Goal: Information Seeking & Learning: Learn about a topic

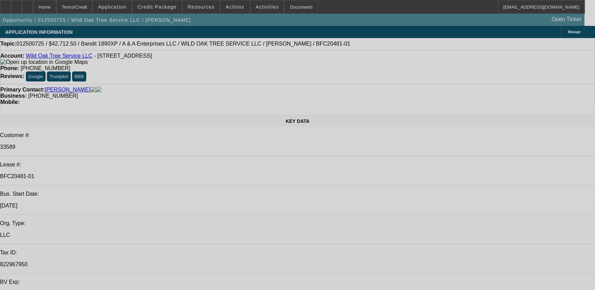
select select "0"
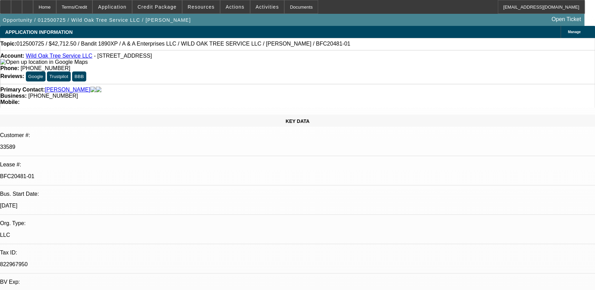
select select "2"
select select "0.1"
select select "0"
select select "2"
select select "0.1"
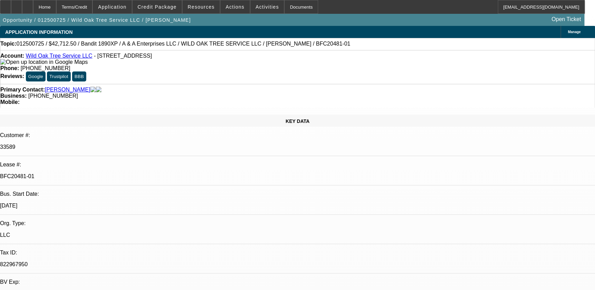
select select "0"
select select "2"
select select "0.1"
select select "1"
select select "2"
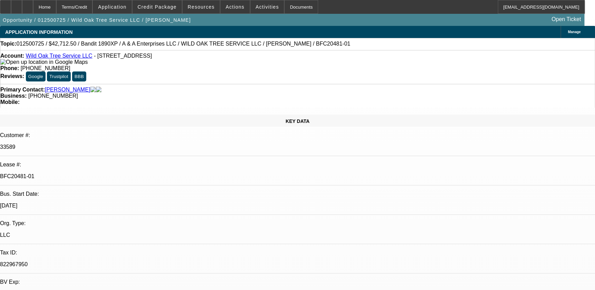
select select "4"
select select "1"
select select "2"
select select "4"
select select "1"
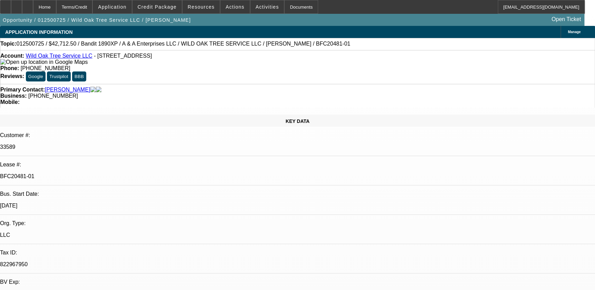
select select "2"
select select "4"
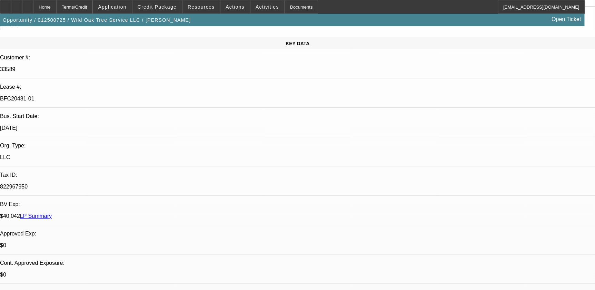
scroll to position [157, 0]
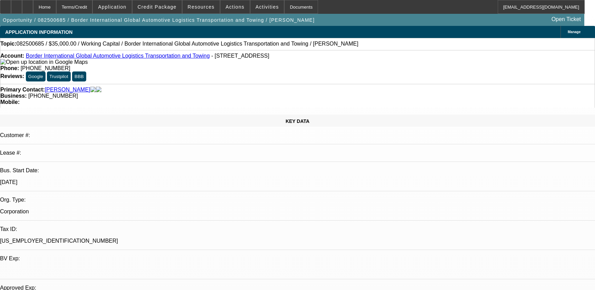
select select "0"
select select "2"
select select "0"
select select "6"
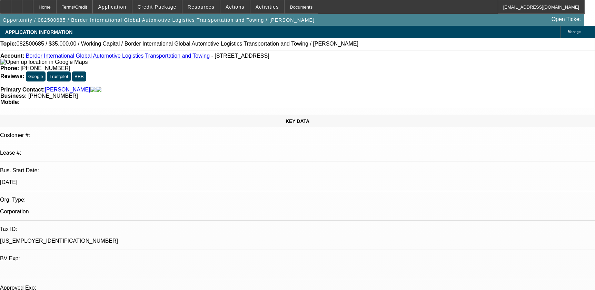
select select "0"
select select "2"
select select "0"
select select "6"
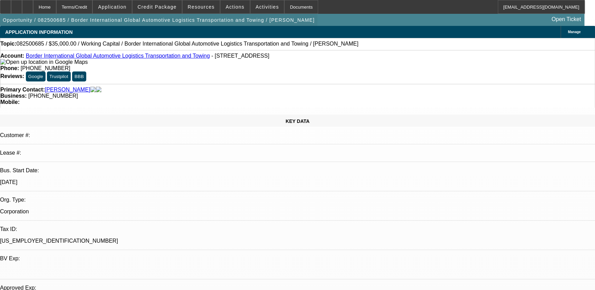
scroll to position [125, 0]
drag, startPoint x: 112, startPoint y: 43, endPoint x: 261, endPoint y: 45, distance: 149.3
click at [261, 45] on span "082500685 / $35,000.00 / Working Capital / Border International Global Automoti…" at bounding box center [188, 44] width 342 height 6
copy span "Border International Global Automotive Logistics Transportation and Towing"
click at [179, 84] on div "Primary Contact: Allen, Thomas Business: (773) 664-7847 Mobile:" at bounding box center [297, 96] width 595 height 24
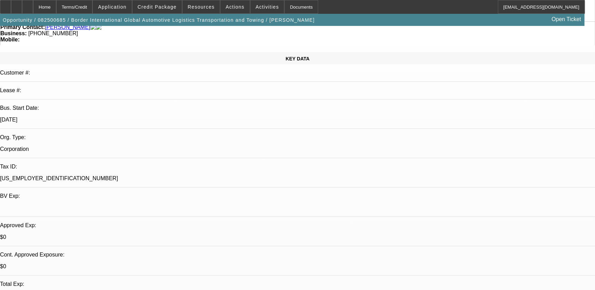
scroll to position [282, 0]
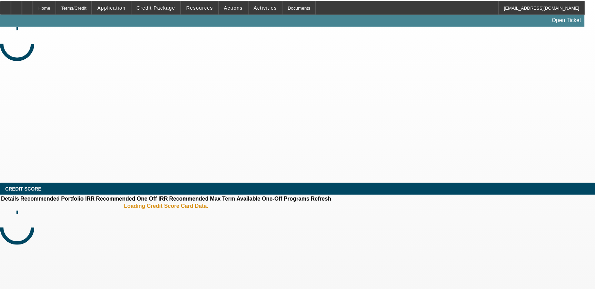
scroll to position [251, 0]
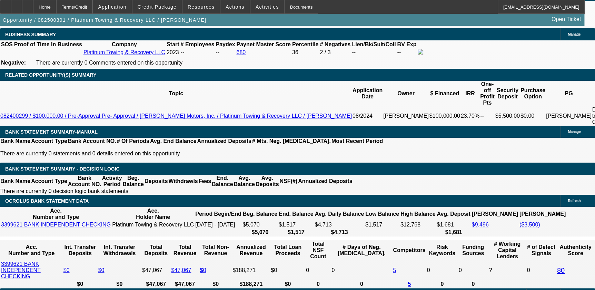
select select "0.1"
select select "0"
select select "2"
select select "0"
select select "6"
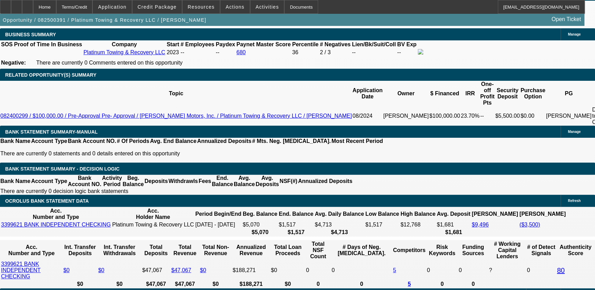
select select "0.1"
select select "0"
select select "2"
select select "0"
select select "6"
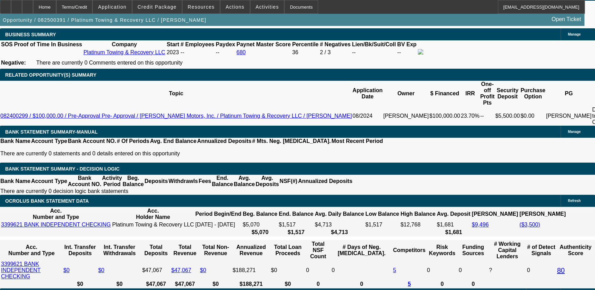
select select "0"
select select "2"
select select "0"
select select "6"
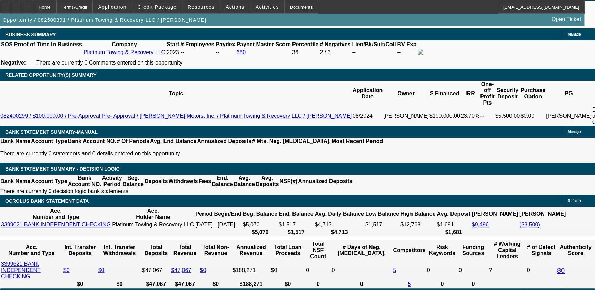
select select "0"
select select "2"
select select "0"
select select "6"
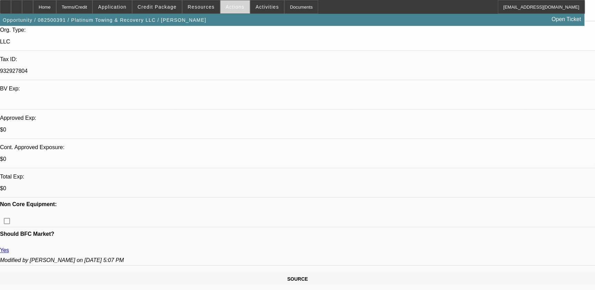
scroll to position [62, 0]
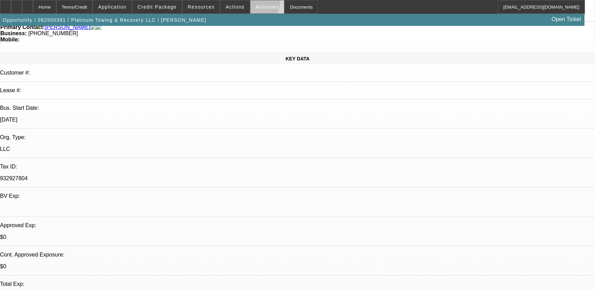
click at [250, 3] on span at bounding box center [267, 7] width 34 height 17
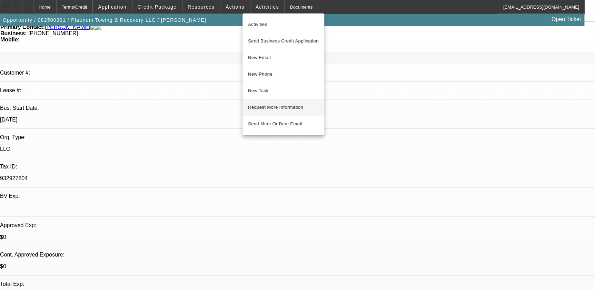
click at [290, 112] on button "Request More Information" at bounding box center [283, 107] width 82 height 17
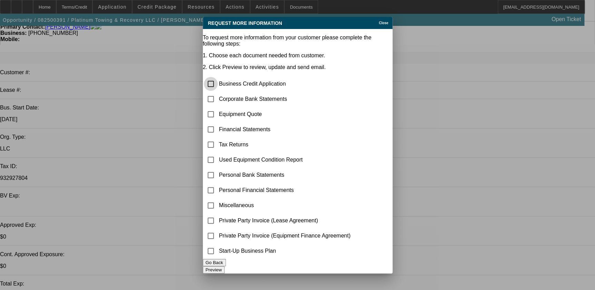
scroll to position [0, 0]
click at [379, 21] on span "Close" at bounding box center [383, 23] width 9 height 4
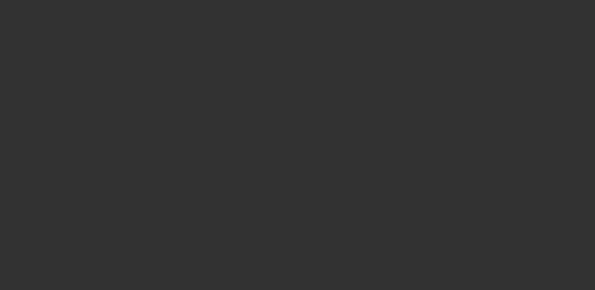
select select "0"
select select "2"
select select "0.1"
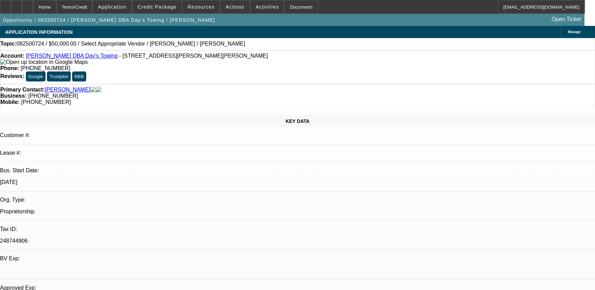
select select "1"
select select "2"
select select "4"
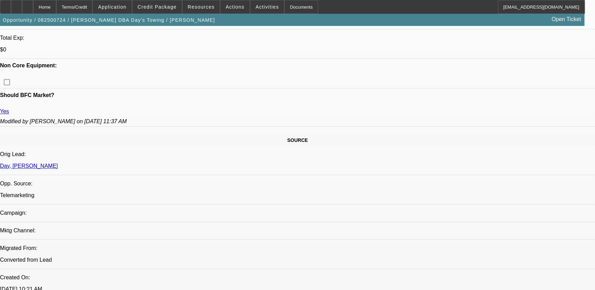
scroll to position [313, 0]
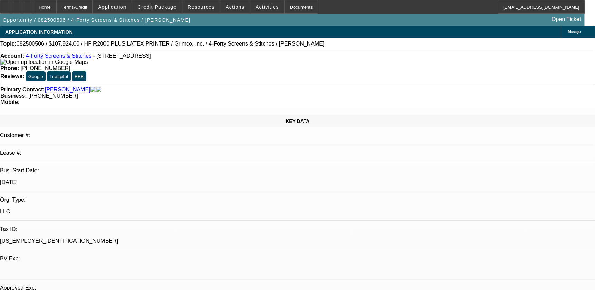
select select "0"
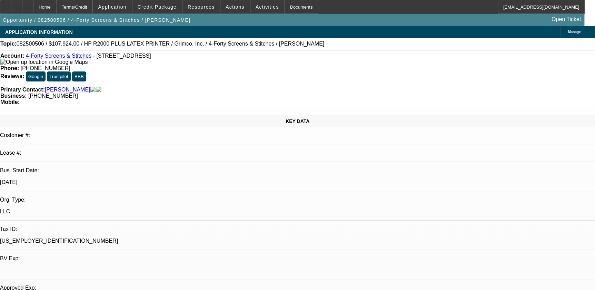
select select "0.1"
select select "0"
select select "0.1"
select select "1"
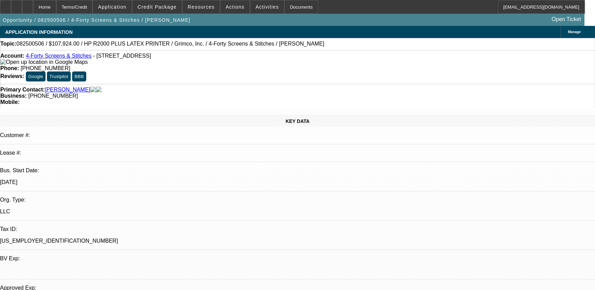
select select "1"
select select "6"
select select "1"
select select "4"
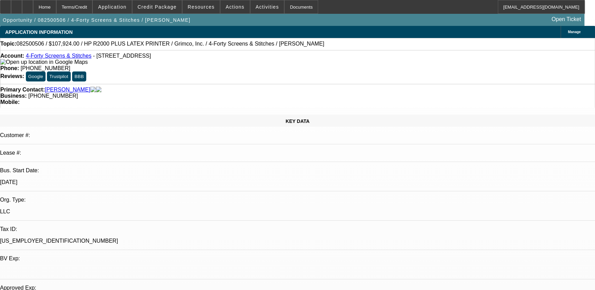
select select "1"
select select "4"
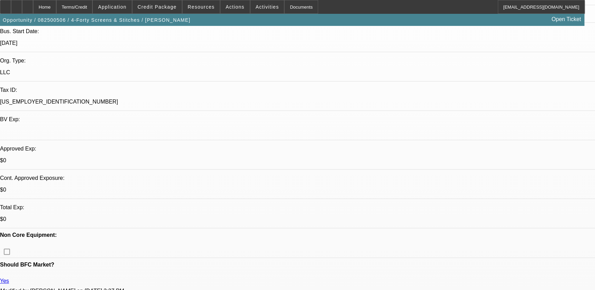
scroll to position [157, 0]
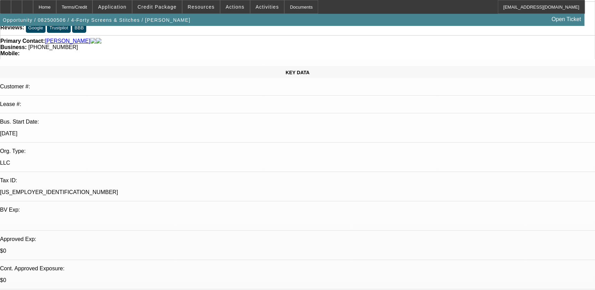
scroll to position [62, 0]
